Goal: Answer question/provide support: Share knowledge or assist other users

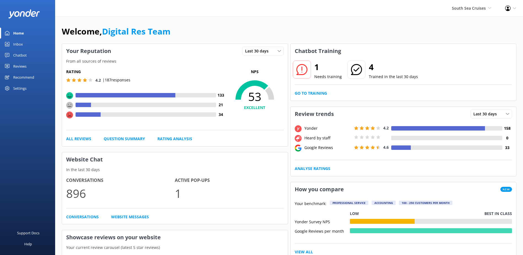
click at [307, 97] on div "1 Needs training 4 Trained in the last 30 days Go to Training" at bounding box center [404, 79] width 226 height 42
click at [308, 95] on link "Go to Training" at bounding box center [311, 93] width 32 height 6
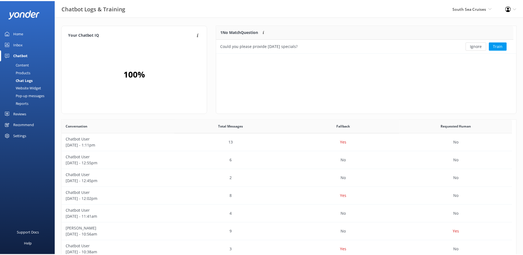
scroll to position [24, 295]
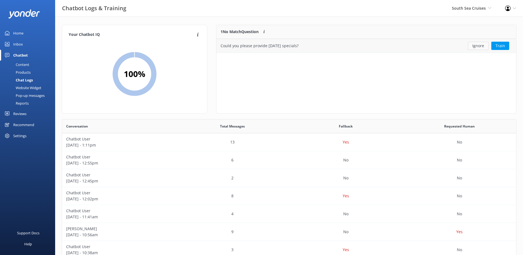
click at [482, 48] on button "Ignore" at bounding box center [478, 46] width 21 height 8
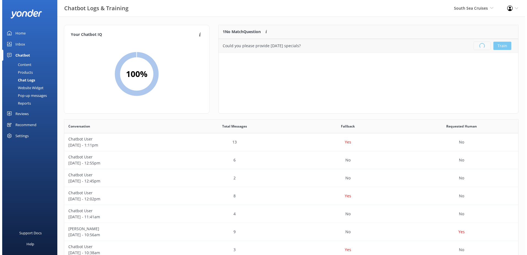
scroll to position [65, 295]
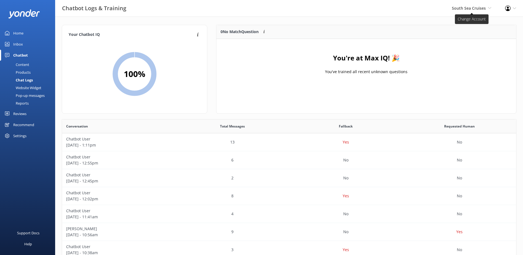
click at [469, 7] on span "South Sea Cruises" at bounding box center [469, 8] width 34 height 5
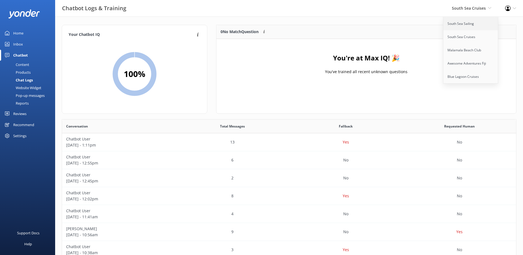
click at [471, 21] on link "South Sea Sailing" at bounding box center [471, 23] width 55 height 13
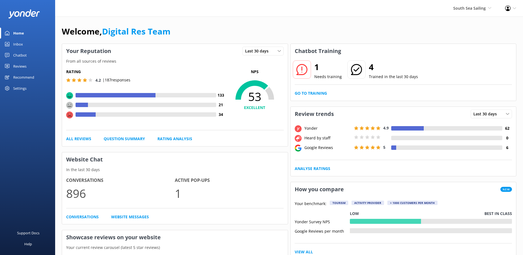
click at [15, 37] on div "Home" at bounding box center [18, 33] width 11 height 11
click at [14, 45] on div "Inbox" at bounding box center [18, 44] width 10 height 11
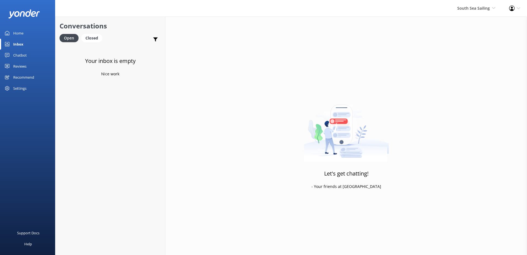
click at [469, 13] on div "South Sea Sailing South Sea Sailing South Sea Cruises Malamala Beach Club Aweso…" at bounding box center [477, 8] width 52 height 17
click at [469, 43] on link "South Sea Cruises" at bounding box center [475, 36] width 55 height 13
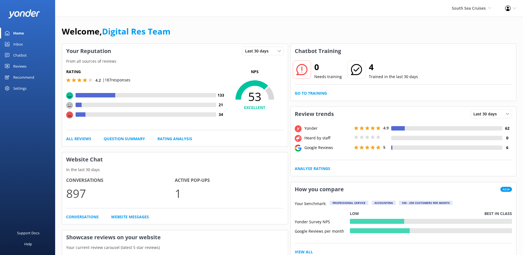
click at [22, 48] on div "Inbox" at bounding box center [18, 44] width 10 height 11
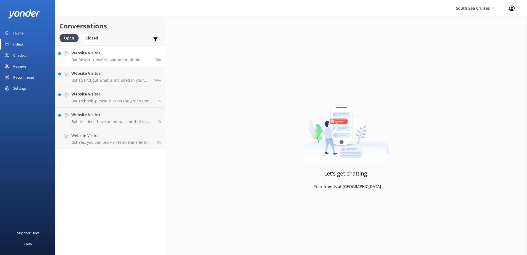
click at [113, 62] on p "Bot: Resort transfers operate multiple times a day, every day, departing from P…" at bounding box center [110, 59] width 79 height 5
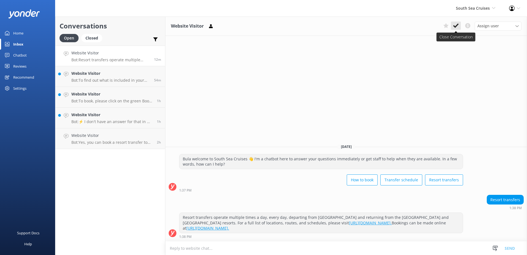
click at [457, 27] on icon at bounding box center [457, 26] width 6 height 6
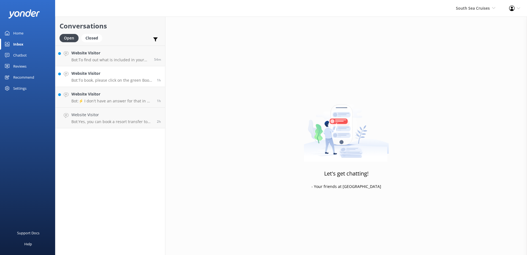
click at [106, 68] on link "Website Visitor Bot: To book, please click on the green Book Now button on our …" at bounding box center [110, 76] width 110 height 21
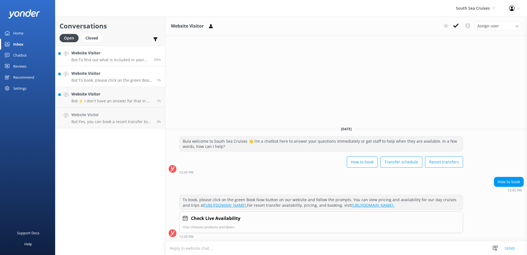
click at [112, 62] on p "Bot: To find out what is included in your boat transfer, please contact the res…" at bounding box center [110, 59] width 79 height 5
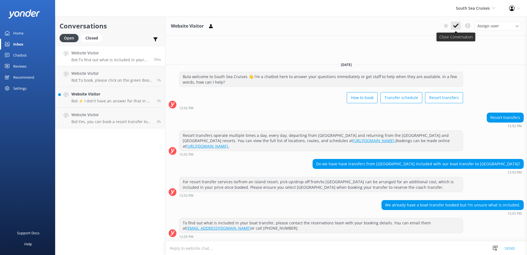
click at [455, 25] on icon at bounding box center [457, 26] width 6 height 6
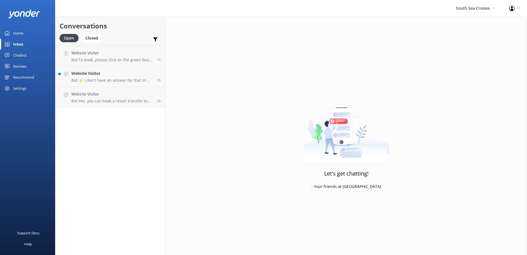
click at [103, 81] on p "Bot: ⚡ I don't have an answer for that in my knowledge base. Please try and rep…" at bounding box center [111, 80] width 81 height 5
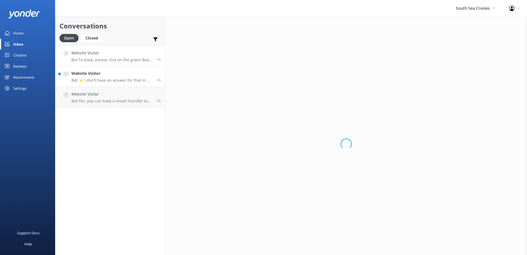
click at [115, 58] on p "Bot: To book, please click on the green Book Now button on our website and foll…" at bounding box center [111, 59] width 81 height 5
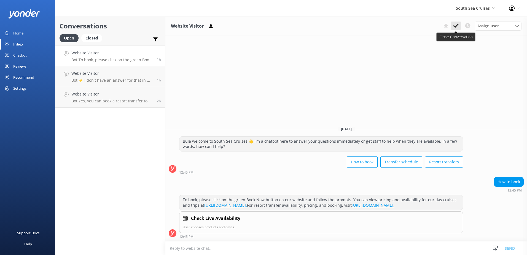
click at [457, 24] on icon at bounding box center [457, 26] width 6 height 6
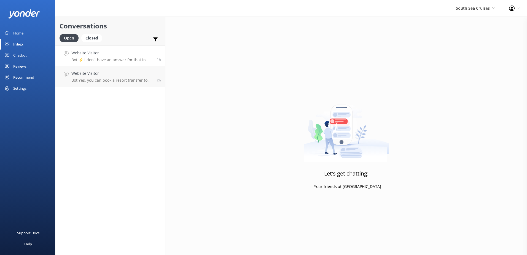
click at [116, 63] on link "Website Visitor Bot: ⚡ I don't have an answer for that in my knowledge base. Pl…" at bounding box center [110, 56] width 110 height 21
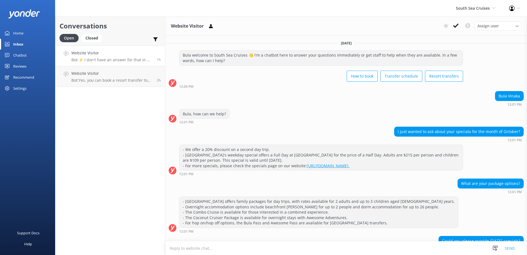
scroll to position [47, 0]
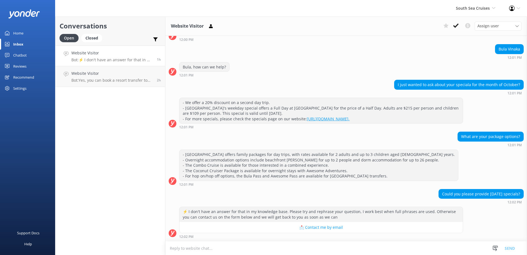
click at [327, 245] on textarea at bounding box center [347, 248] width 362 height 14
type textarea "O"
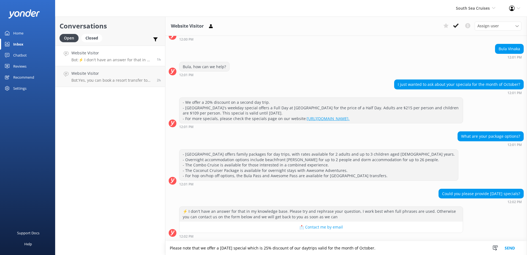
click at [290, 247] on textarea "Please note that we offer a Fiji day special which is 25% discount of our daytr…" at bounding box center [347, 248] width 362 height 14
type textarea "Please note that we offer a Fiji day special which is 25% discount off our dayt…"
click at [514, 246] on button "Send" at bounding box center [510, 248] width 21 height 14
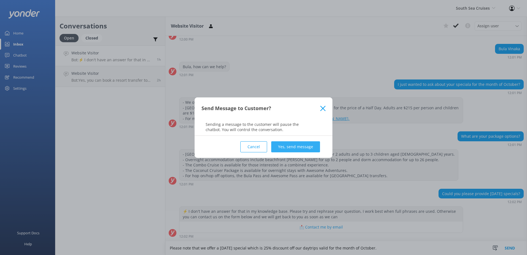
click at [307, 148] on button "Yes, send message" at bounding box center [295, 146] width 49 height 11
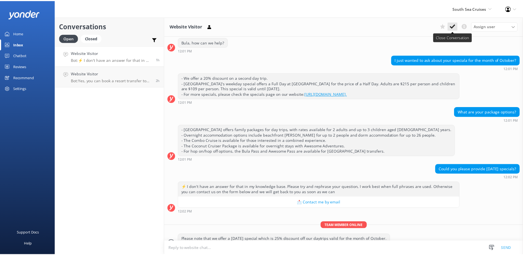
scroll to position [82, 0]
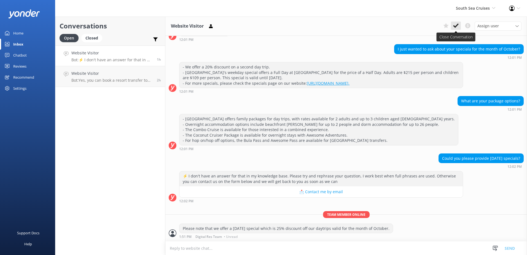
click at [457, 26] on use at bounding box center [457, 25] width 6 height 4
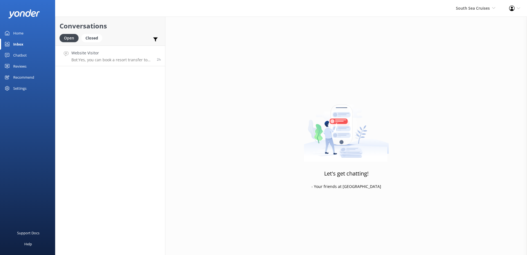
click at [132, 55] on h4 "Website Visitor" at bounding box center [111, 53] width 81 height 6
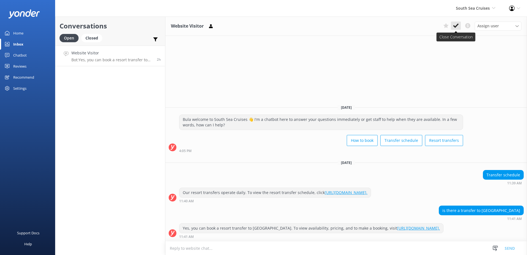
click at [456, 24] on icon at bounding box center [457, 26] width 6 height 6
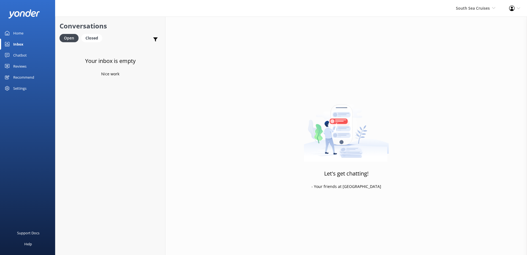
click at [23, 58] on div "Chatbot" at bounding box center [20, 55] width 14 height 11
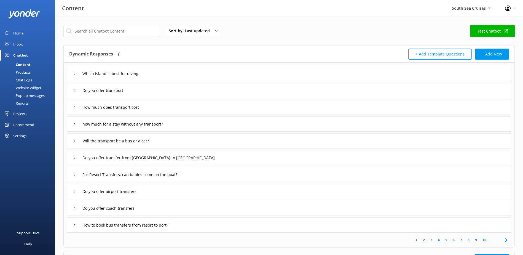
click at [17, 81] on div "Chat Logs" at bounding box center [17, 80] width 29 height 8
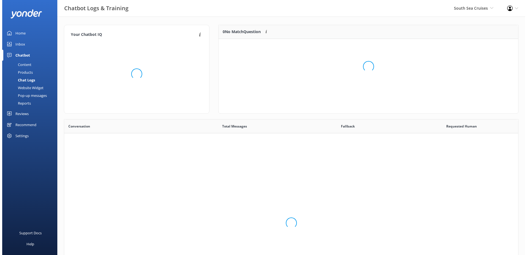
scroll to position [189, 450]
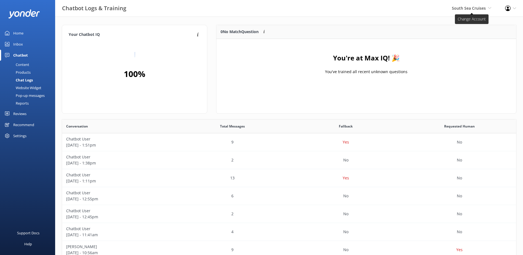
click at [461, 10] on span "South Sea Cruises" at bounding box center [469, 8] width 34 height 5
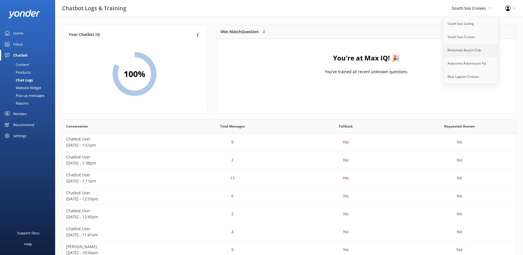
click at [467, 47] on link "Malamala Beach Club" at bounding box center [471, 50] width 55 height 13
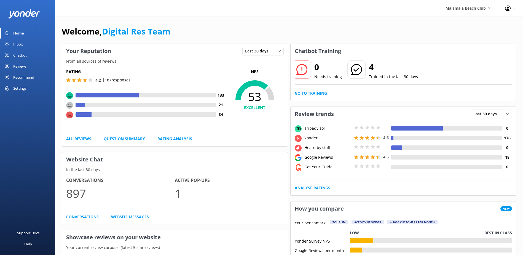
click at [19, 44] on div "Inbox" at bounding box center [18, 44] width 10 height 11
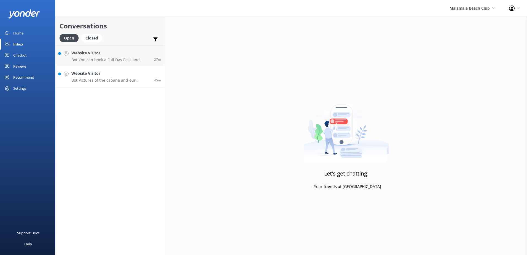
click at [107, 84] on link "Website Visitor Bot: Pictures of the cabana and our various facilities can be a…" at bounding box center [110, 76] width 110 height 21
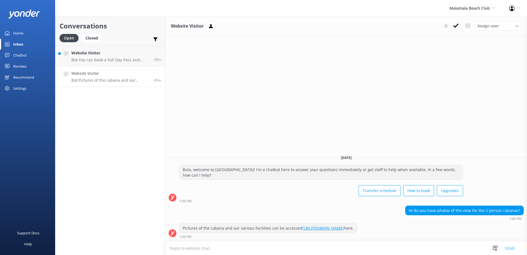
click at [325, 225] on link "[URL][DOMAIN_NAME]" at bounding box center [324, 227] width 42 height 5
click at [303, 228] on link "[URL][DOMAIN_NAME]" at bounding box center [324, 227] width 42 height 5
click at [123, 78] on p "Bot: Pictures of the cabana and our various facilities can be accessed [URL][DO…" at bounding box center [110, 80] width 79 height 5
click at [124, 60] on p "Bot: You can book a Full Day Pass and choose to upgrade to a Beachside Cabana f…" at bounding box center [110, 59] width 79 height 5
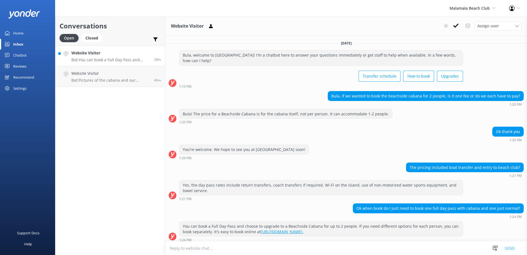
scroll to position [3, 0]
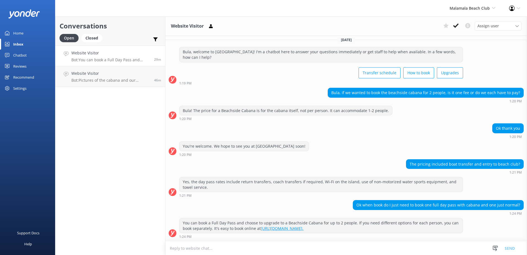
click at [462, 26] on div "Assign user [PERSON_NAME] [PERSON_NAME] Digital Res Team [PERSON_NAME] [PERSON_…" at bounding box center [481, 26] width 81 height 9
click at [459, 27] on icon at bounding box center [457, 26] width 6 height 6
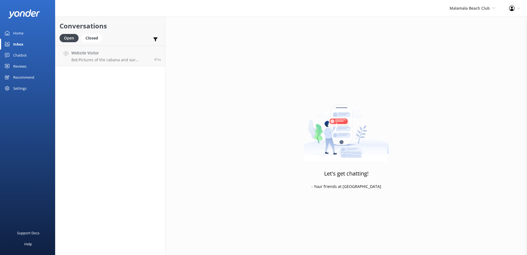
click at [130, 65] on link "Website Visitor Bot: Pictures of the cabana and our various facilities can be a…" at bounding box center [110, 56] width 110 height 21
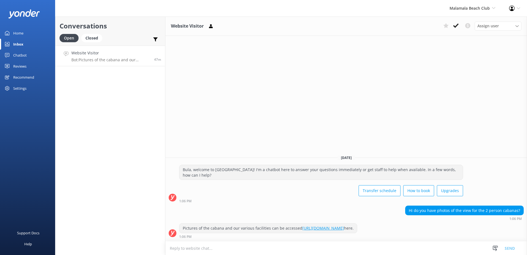
click at [325, 245] on textarea at bounding box center [347, 248] width 362 height 14
click at [326, 245] on textarea at bounding box center [347, 248] width 362 height 14
type textarea "C"
type textarea "R"
type textarea "t"
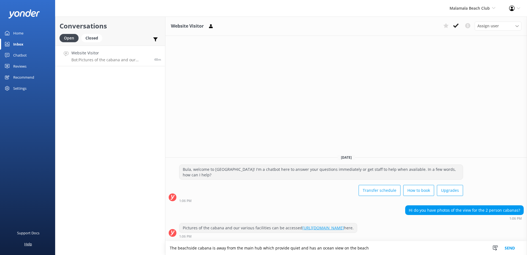
drag, startPoint x: 387, startPoint y: 251, endPoint x: 54, endPoint y: 243, distance: 332.8
click at [57, 243] on div "Conversations Open Closed Important Converted Assigned to me Unassigned Website…" at bounding box center [291, 136] width 472 height 238
paste textarea "set away from the main hub, offering a quiet atmosphere and stunning ocean view…"
type textarea "The beachside cabana is set away from the main hub, offering a quiet atmosphere…"
click at [504, 244] on button "Send" at bounding box center [510, 248] width 21 height 14
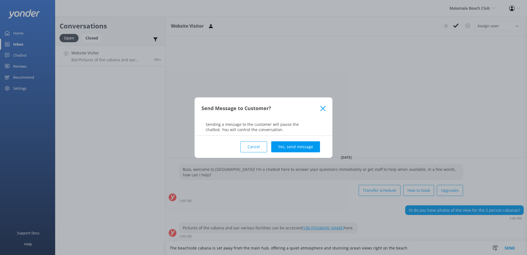
click at [308, 152] on div "Cancel Yes, send message" at bounding box center [264, 147] width 124 height 22
click at [310, 148] on button "Yes, send message" at bounding box center [295, 146] width 49 height 11
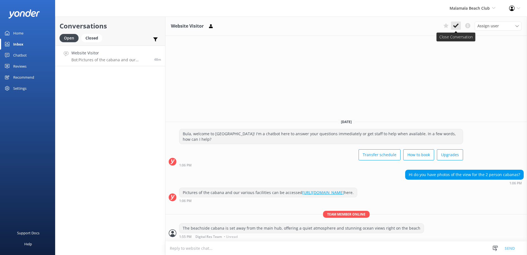
click at [457, 25] on use at bounding box center [457, 25] width 6 height 4
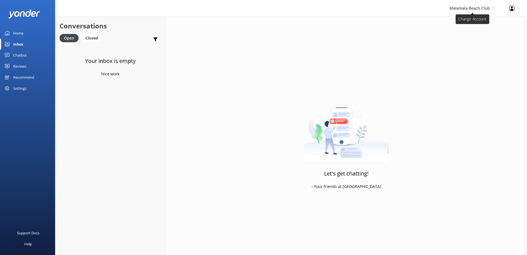
click at [473, 7] on span "Malamala Beach Club" at bounding box center [470, 8] width 40 height 5
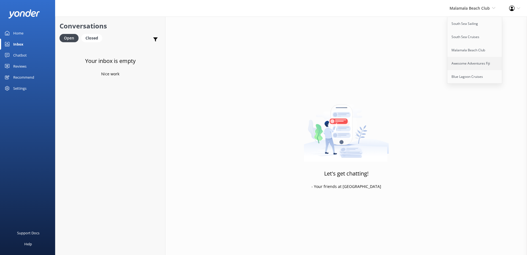
click at [471, 57] on link "Awesome Adventures Fiji" at bounding box center [475, 63] width 55 height 13
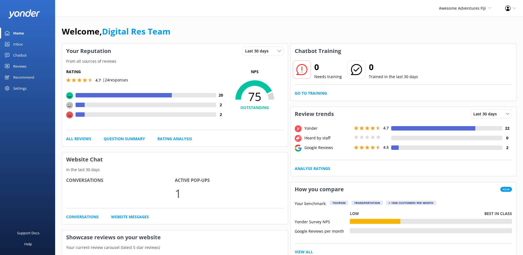
click at [32, 42] on link "Inbox" at bounding box center [27, 44] width 55 height 11
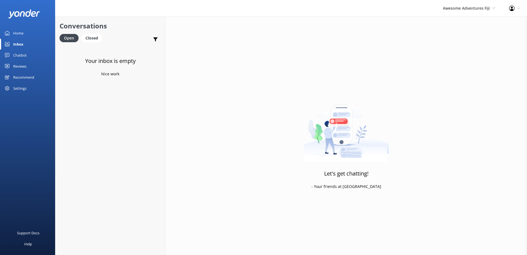
click at [457, 14] on div "Awesome Adventures Fiji South Sea Sailing South Sea Cruises Malamala Beach Club…" at bounding box center [469, 8] width 66 height 17
click at [462, 73] on link "Blue Lagoon Cruises" at bounding box center [475, 76] width 55 height 13
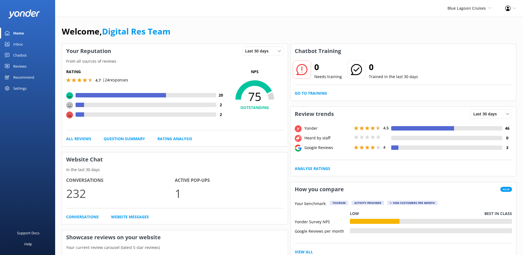
click at [13, 45] on div "Inbox" at bounding box center [18, 44] width 10 height 11
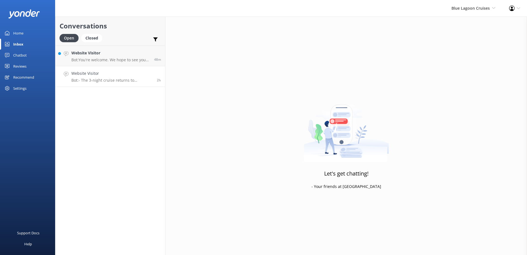
click at [121, 81] on p "Bot: - The 3-night cruise returns to [GEOGRAPHIC_DATA] at 3:00pm on a [DATE]. -…" at bounding box center [111, 80] width 81 height 5
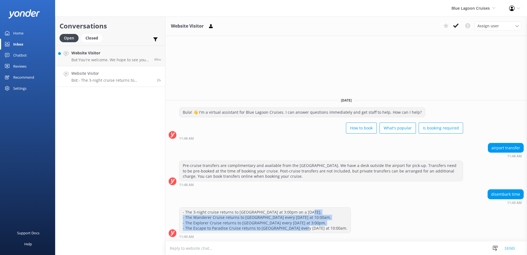
drag, startPoint x: 330, startPoint y: 230, endPoint x: 177, endPoint y: 219, distance: 152.7
click at [177, 219] on div "- The 3-night cruise returns to [GEOGRAPHIC_DATA] at 3:00pm on a [DATE]. - The …" at bounding box center [347, 222] width 362 height 31
copy div "- The Wanderer Cruise returns to [GEOGRAPHIC_DATA] every [DATE] at 10:00am. - T…"
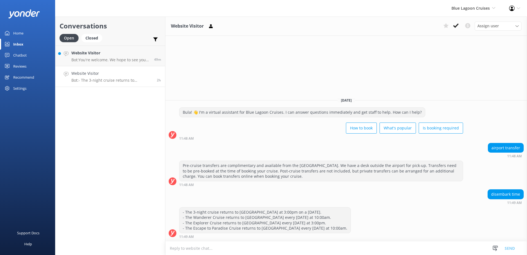
click at [262, 247] on textarea at bounding box center [347, 248] width 362 height 14
paste textarea "- The Wanderer Cruise returns to [GEOGRAPHIC_DATA] every [DATE] at 10:00am. - T…"
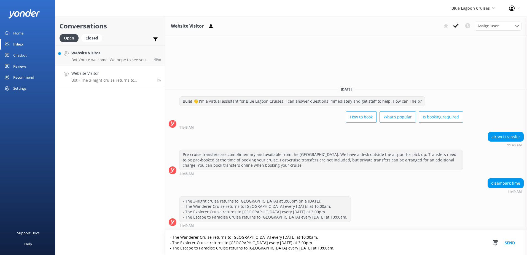
type textarea "- The Wanderer Cruise returns to [GEOGRAPHIC_DATA] every [DATE] at 10:00am. - T…"
click at [523, 245] on div "Snippets Manage Save time responding and get consistent tone of response by cre…" at bounding box center [506, 242] width 43 height 25
click at [518, 241] on button "Send" at bounding box center [510, 242] width 21 height 25
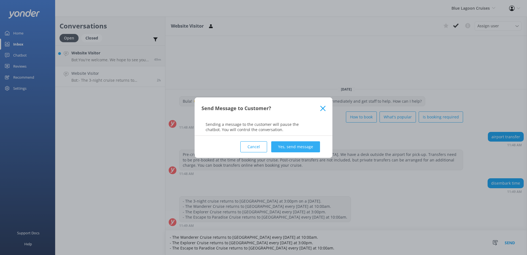
click at [314, 145] on button "Yes, send message" at bounding box center [295, 146] width 49 height 11
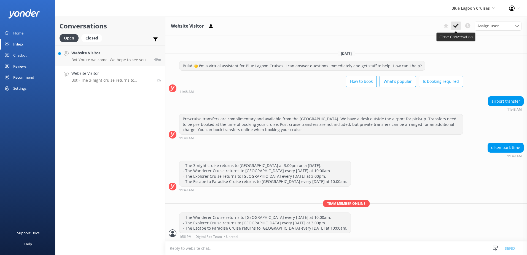
click at [456, 27] on icon at bounding box center [457, 26] width 6 height 6
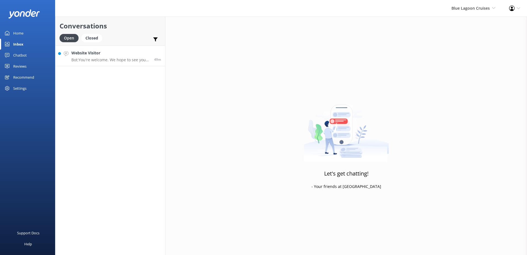
click at [158, 53] on div "49m" at bounding box center [155, 56] width 11 height 12
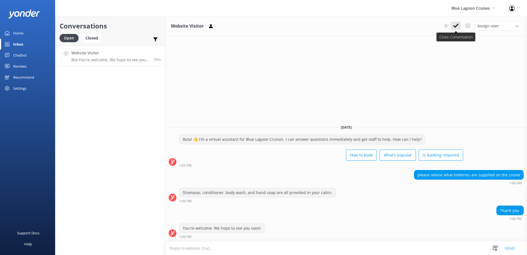
click at [455, 28] on icon at bounding box center [457, 26] width 6 height 6
